Goal: Task Accomplishment & Management: Use online tool/utility

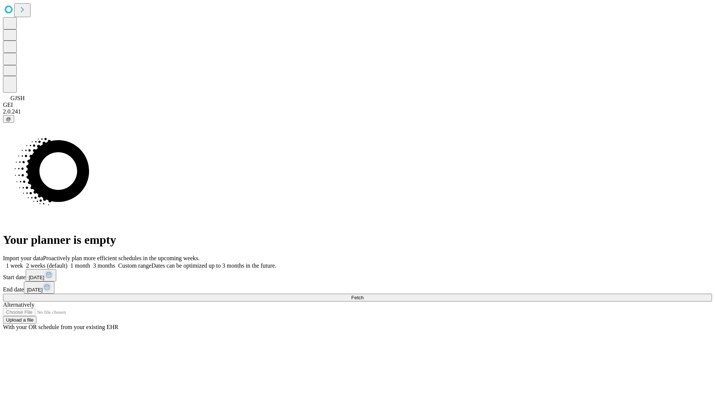
click at [364, 295] on span "Fetch" at bounding box center [357, 298] width 12 height 6
